Goal: Task Accomplishment & Management: Manage account settings

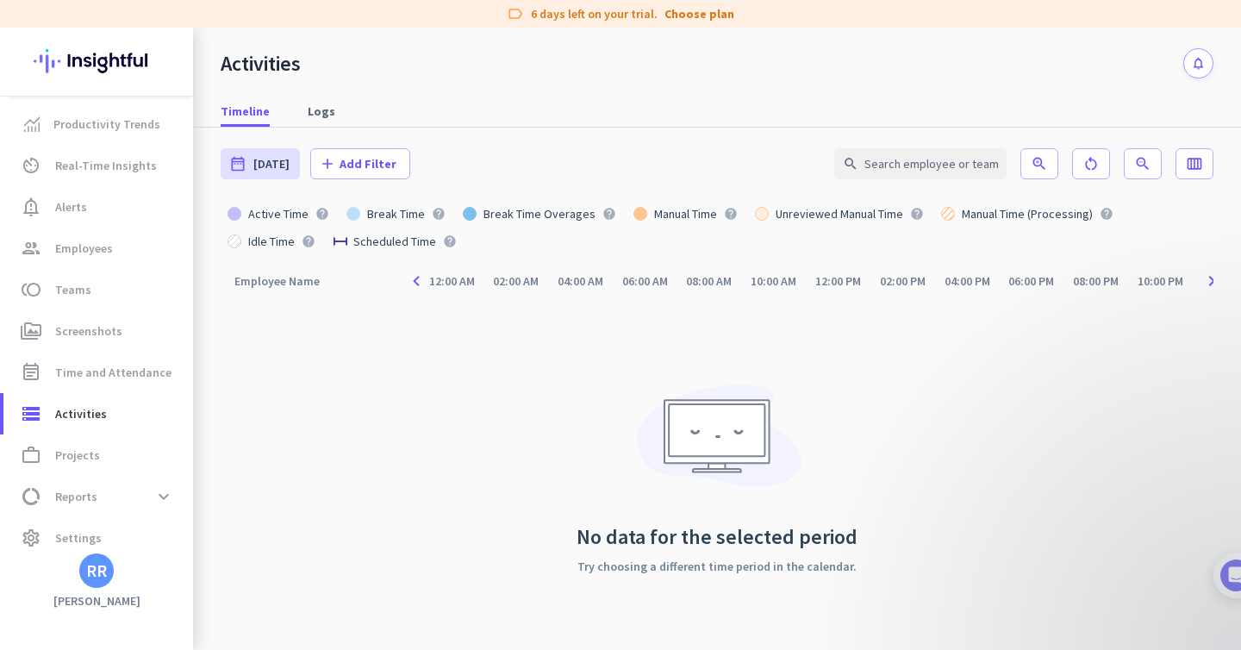
scroll to position [12, 0]
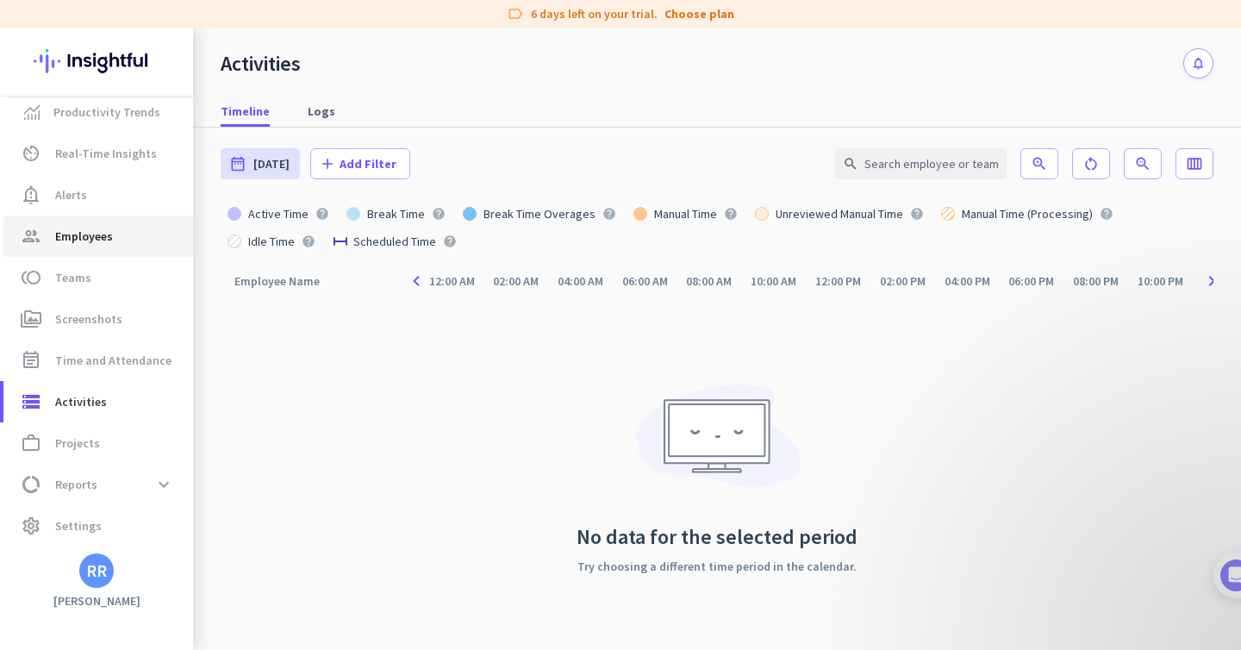
click at [127, 236] on span "group Employees" at bounding box center [98, 236] width 162 height 21
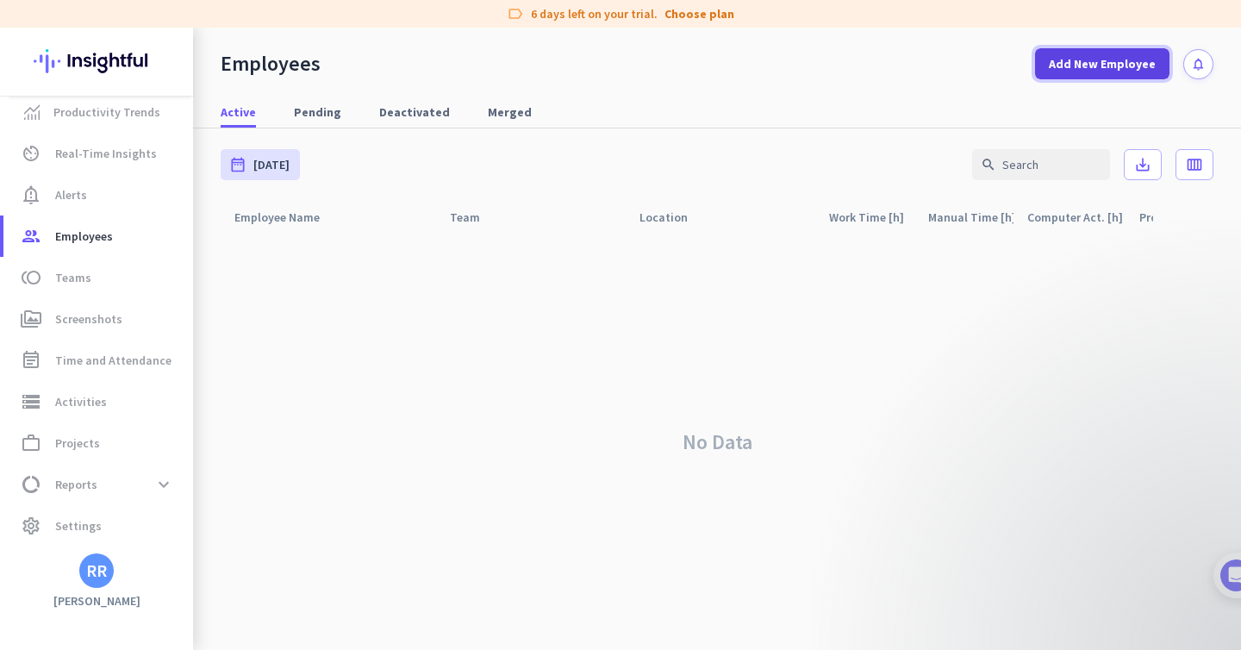
click at [1093, 60] on span "Add New Employee" at bounding box center [1102, 63] width 107 height 17
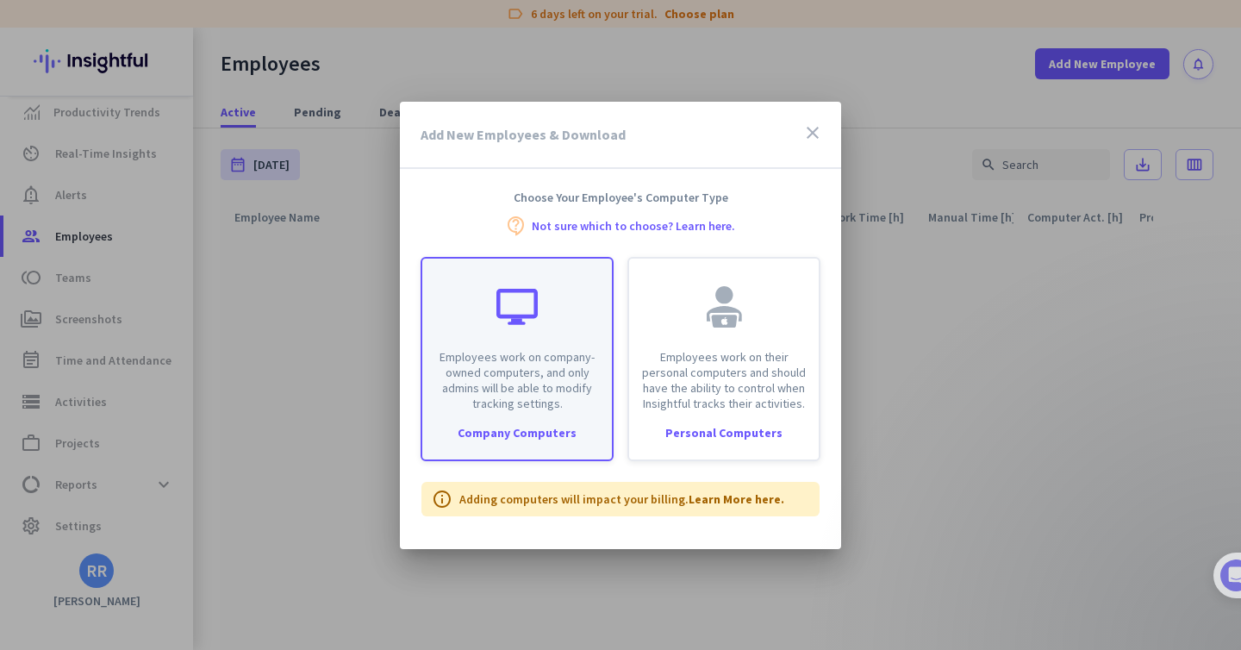
click at [547, 390] on p "Employees work on company-owned computers, and only admins will be able to modi…" at bounding box center [517, 380] width 169 height 62
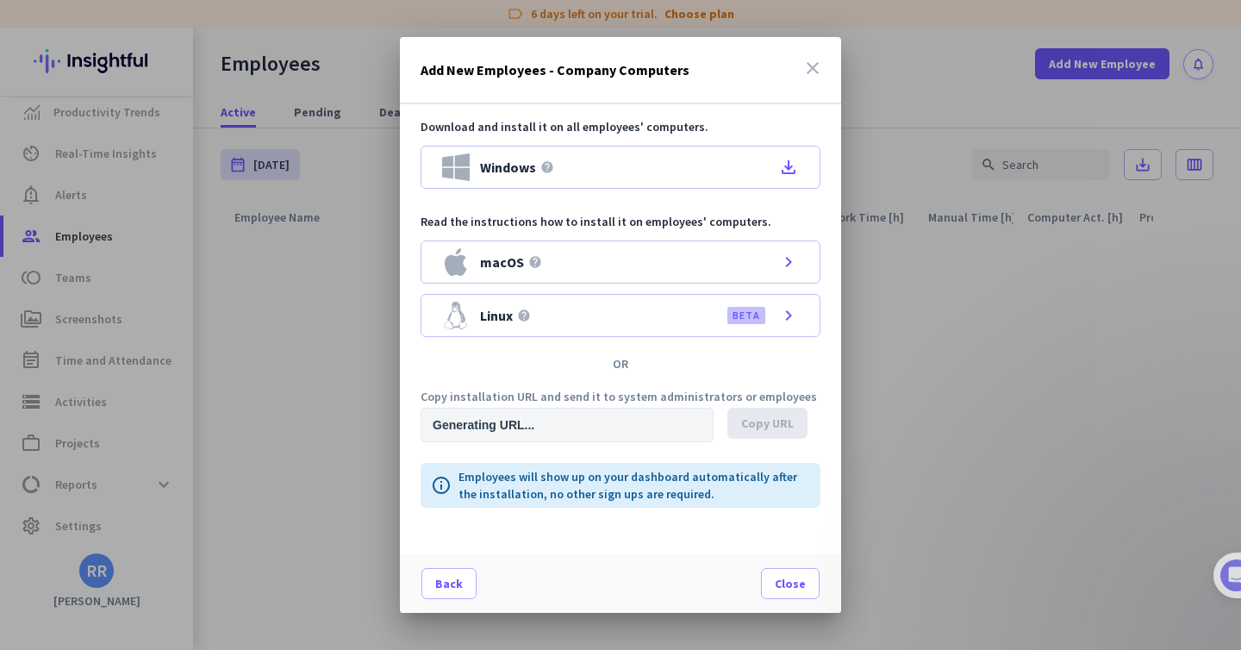
type input "[URL][DOMAIN_NAME]"
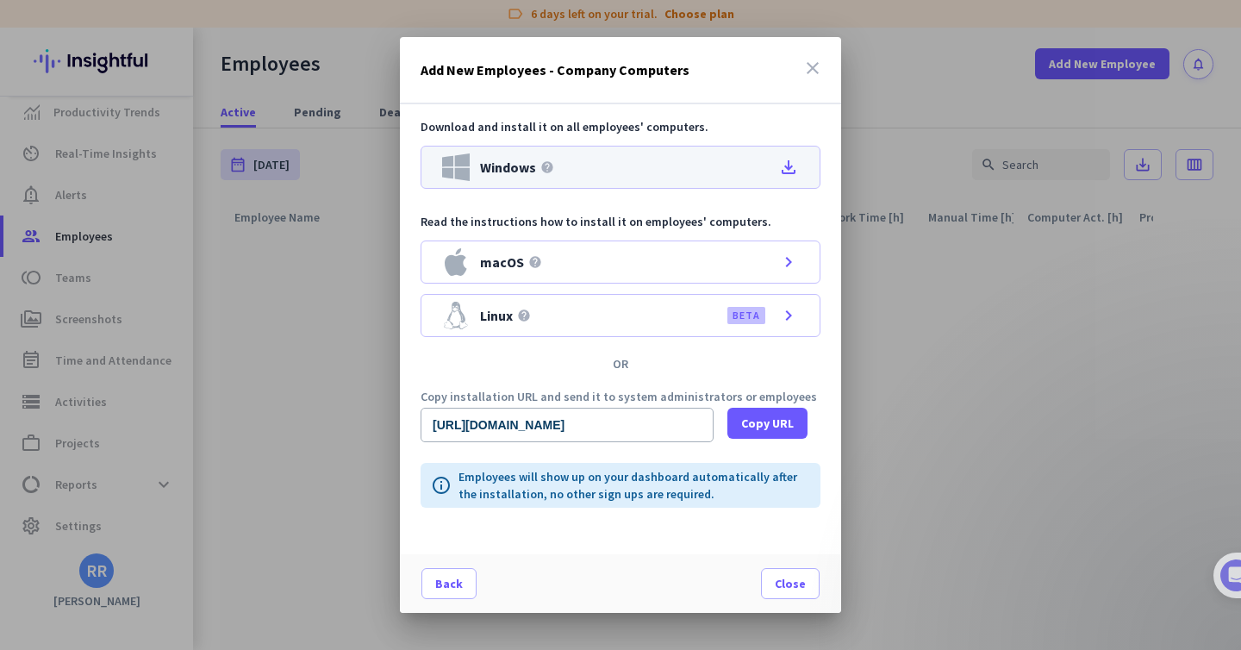
click at [789, 159] on icon "file_download" at bounding box center [788, 167] width 21 height 21
click at [812, 66] on icon "close" at bounding box center [812, 68] width 21 height 21
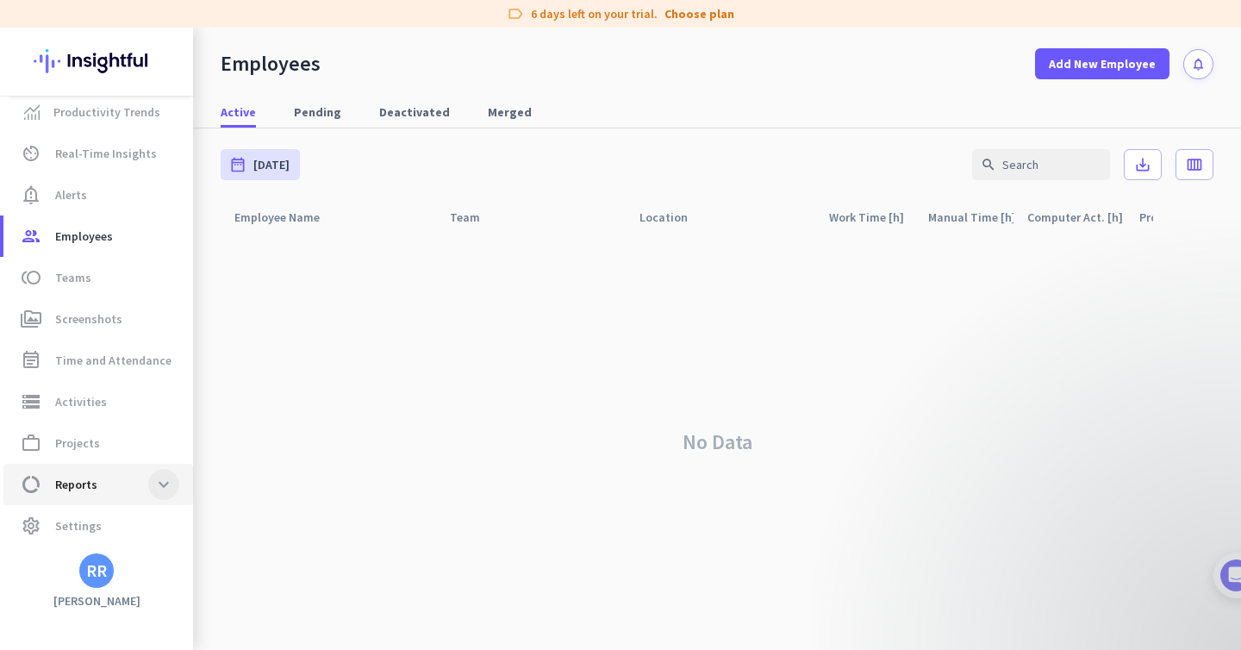
click at [165, 487] on span at bounding box center [163, 484] width 31 height 31
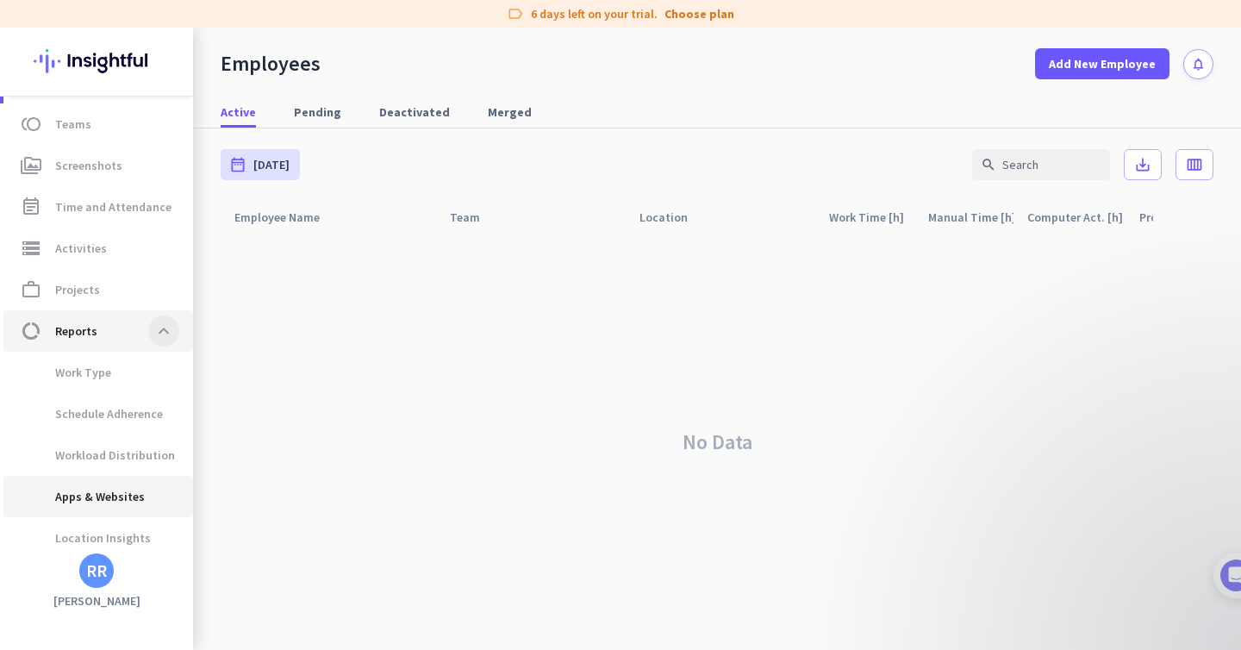
scroll to position [171, 0]
click at [165, 487] on span "Apps & Websites" at bounding box center [98, 491] width 162 height 41
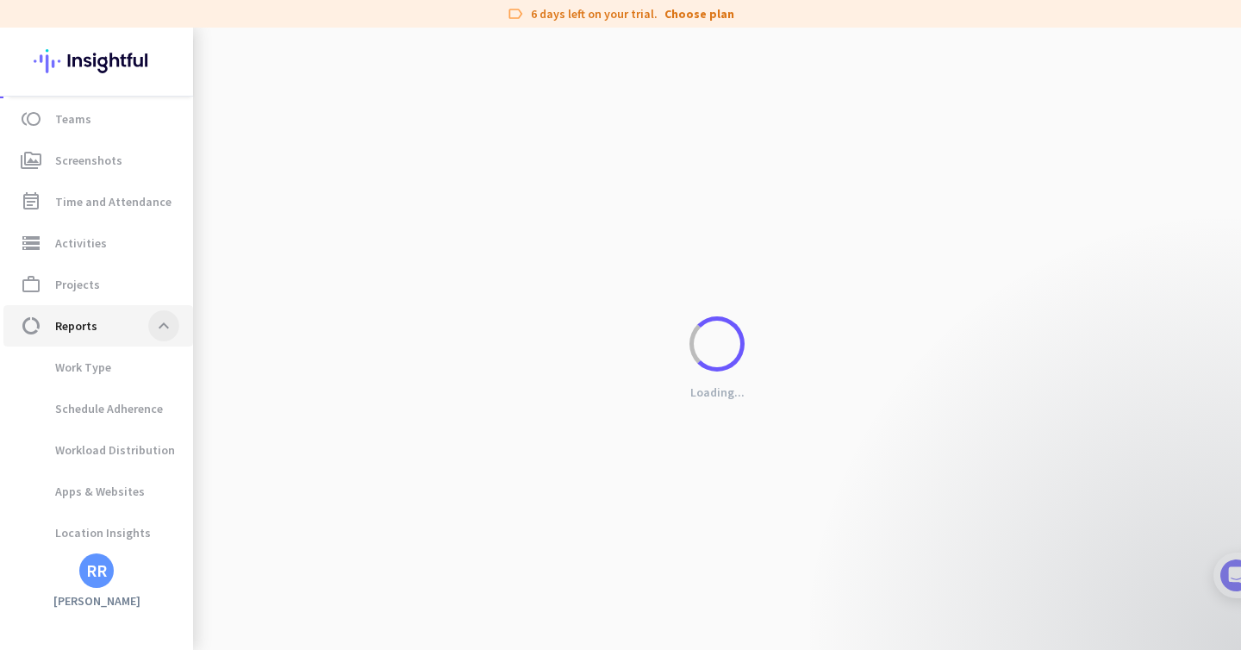
click at [161, 325] on span at bounding box center [163, 325] width 31 height 31
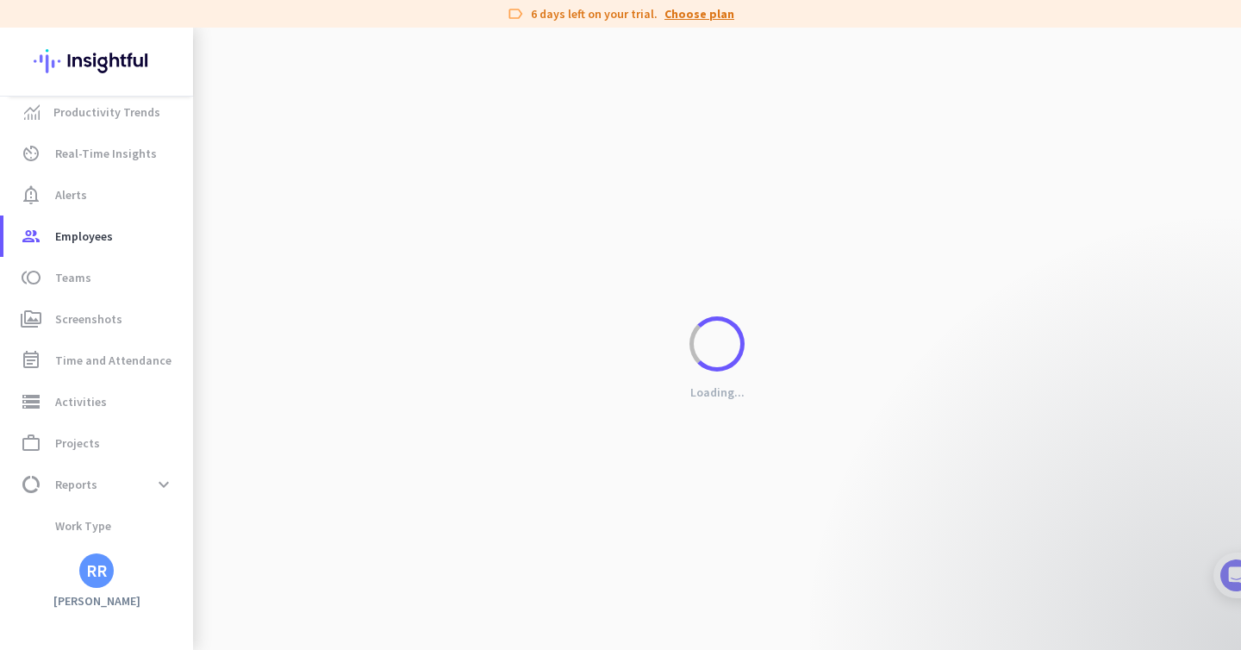
scroll to position [171, 0]
